Goal: Task Accomplishment & Management: Manage account settings

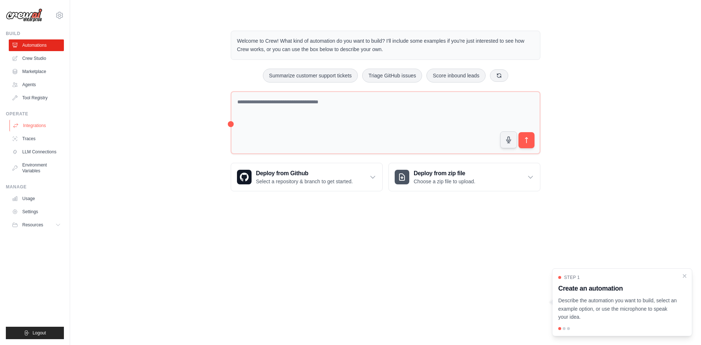
click at [34, 126] on link "Integrations" at bounding box center [36, 126] width 55 height 12
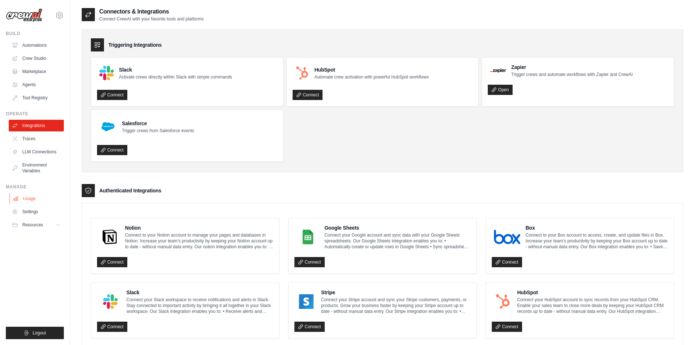
click at [28, 199] on link "Usage" at bounding box center [36, 199] width 55 height 12
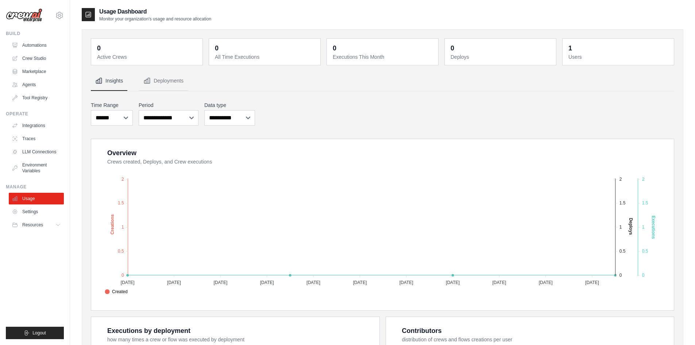
scroll to position [146, 0]
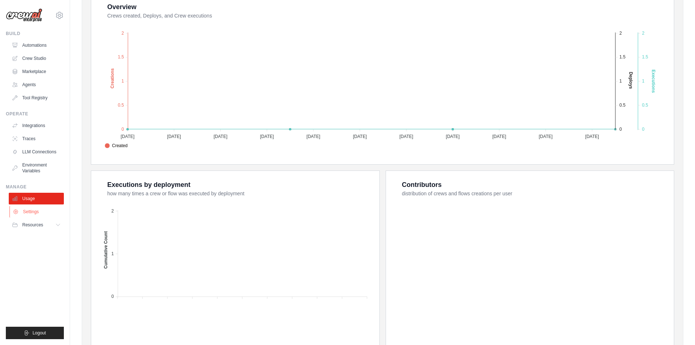
click at [32, 212] on link "Settings" at bounding box center [36, 212] width 55 height 12
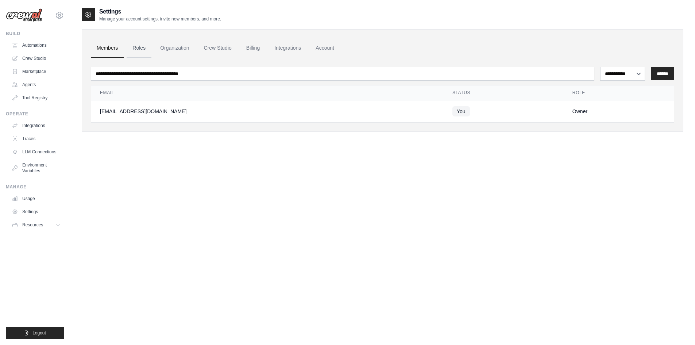
click at [138, 49] on link "Roles" at bounding box center [139, 48] width 25 height 20
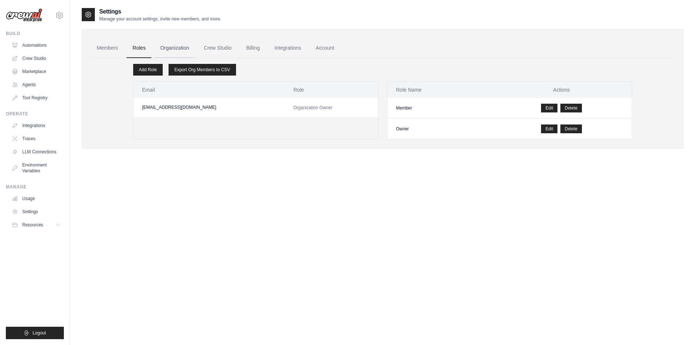
click at [170, 46] on link "Organization" at bounding box center [174, 48] width 41 height 20
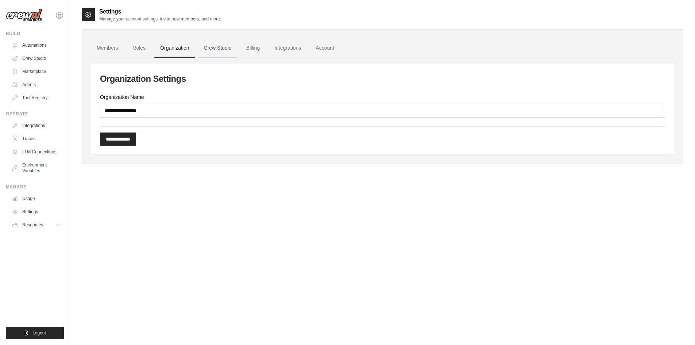
click at [213, 47] on link "Crew Studio" at bounding box center [217, 48] width 39 height 20
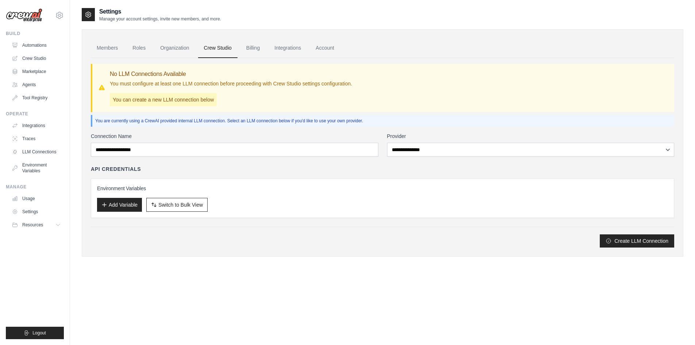
click at [253, 49] on link "Billing" at bounding box center [252, 48] width 25 height 20
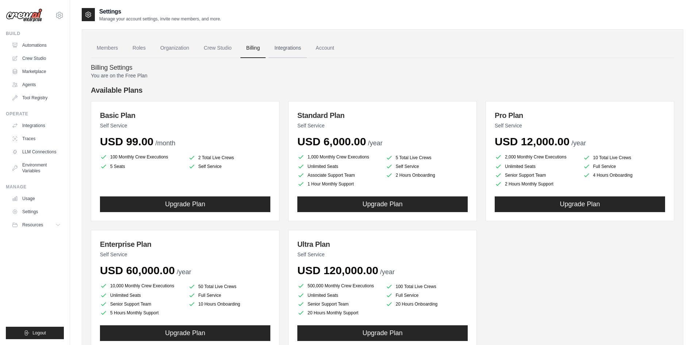
click at [288, 51] on link "Integrations" at bounding box center [288, 48] width 38 height 20
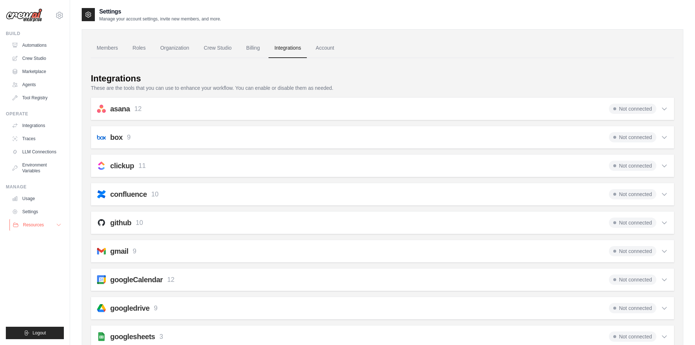
click at [59, 225] on icon at bounding box center [59, 225] width 6 height 6
click at [32, 250] on span "GitHub" at bounding box center [33, 249] width 14 height 6
click at [35, 238] on span "Documentation" at bounding box center [41, 237] width 30 height 6
